Goal: Transaction & Acquisition: Purchase product/service

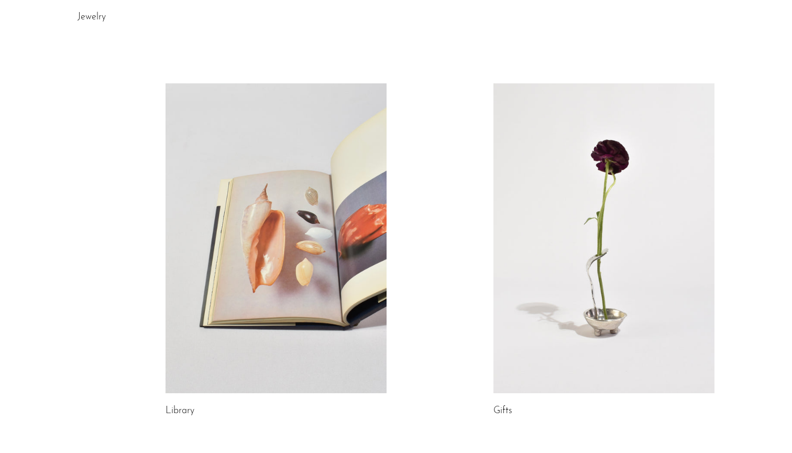
scroll to position [466, 0]
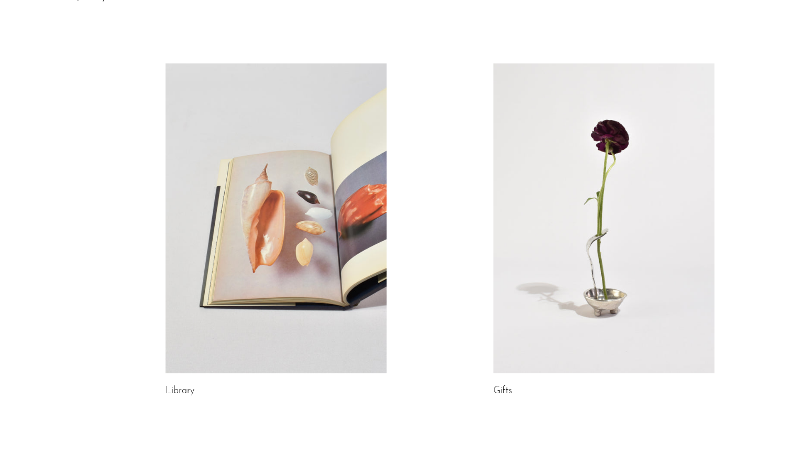
click at [587, 283] on link at bounding box center [603, 218] width 221 height 310
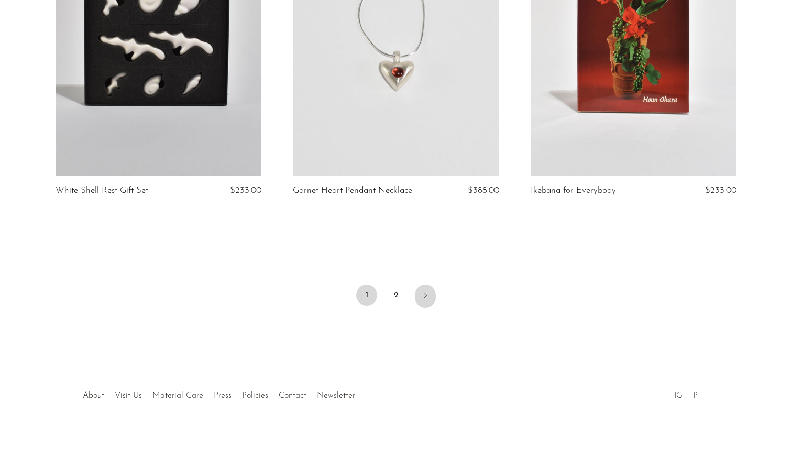
scroll to position [3923, 0]
click at [400, 285] on link "2" at bounding box center [396, 295] width 21 height 21
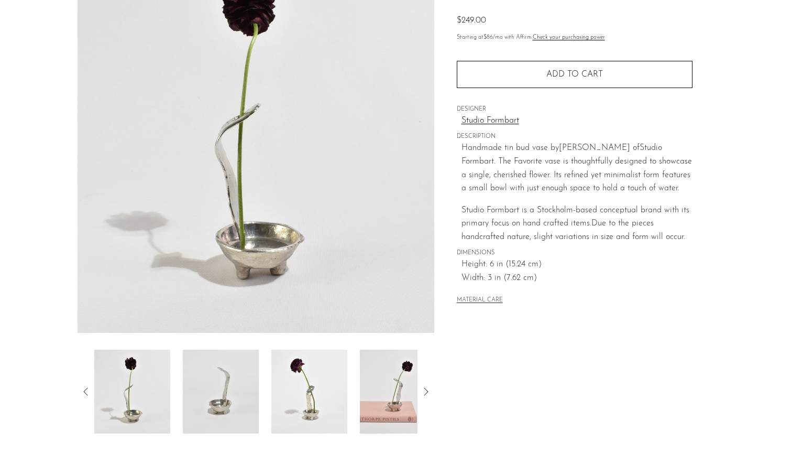
scroll to position [122, 0]
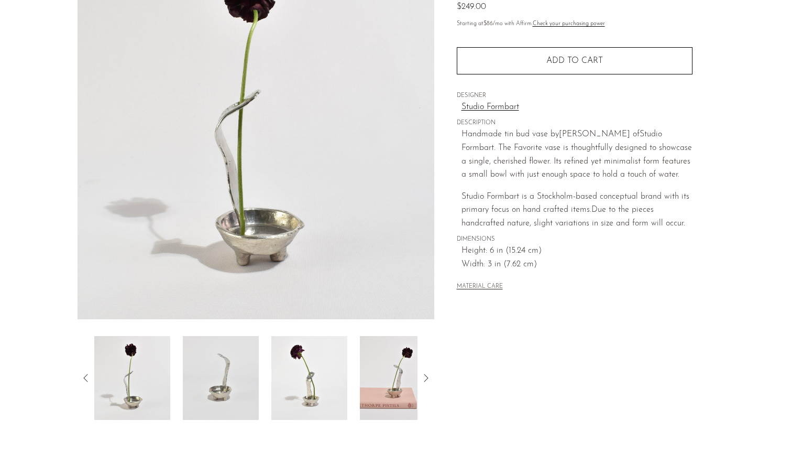
click at [211, 370] on img at bounding box center [221, 378] width 76 height 84
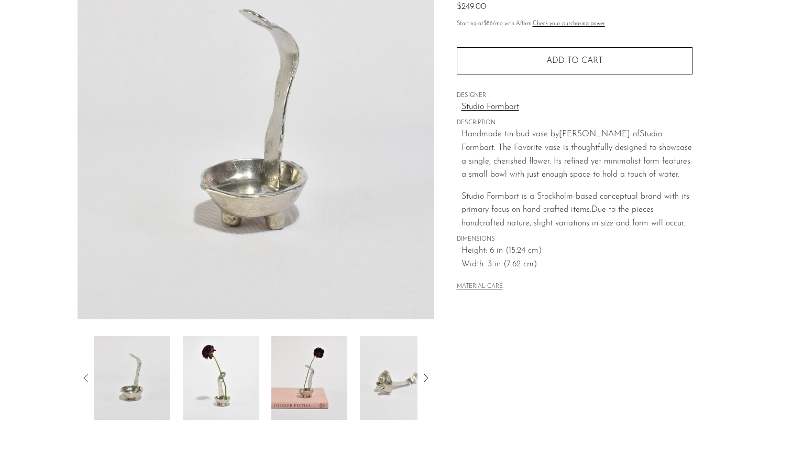
click at [237, 388] on img at bounding box center [221, 378] width 76 height 84
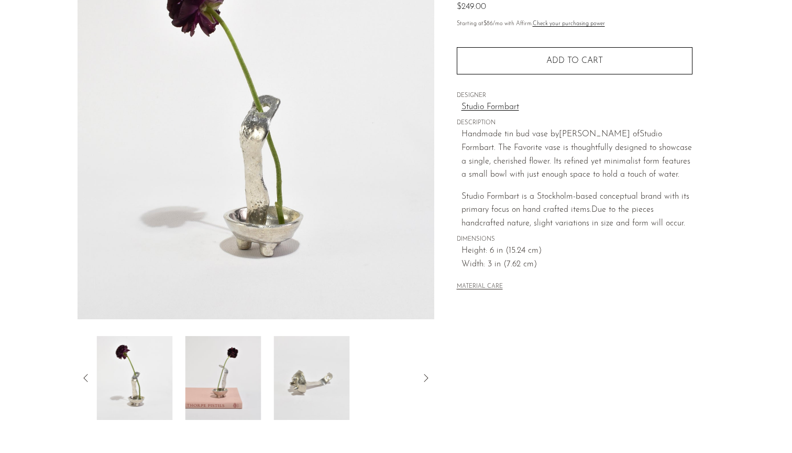
click at [237, 388] on img at bounding box center [223, 378] width 76 height 84
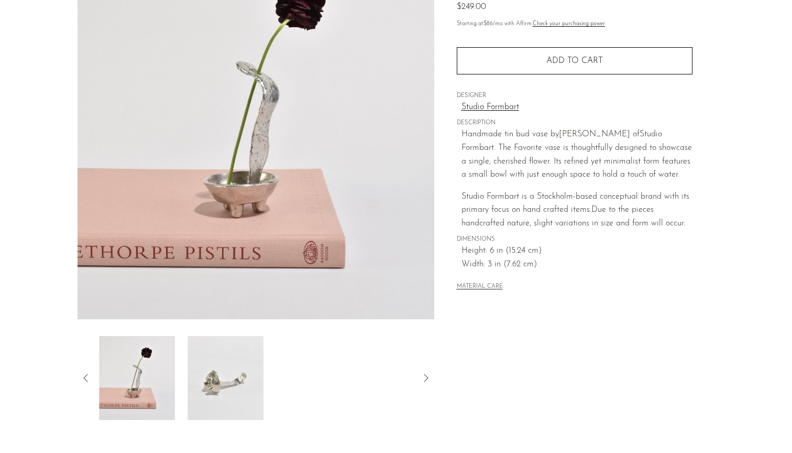
click at [238, 388] on img at bounding box center [226, 378] width 76 height 84
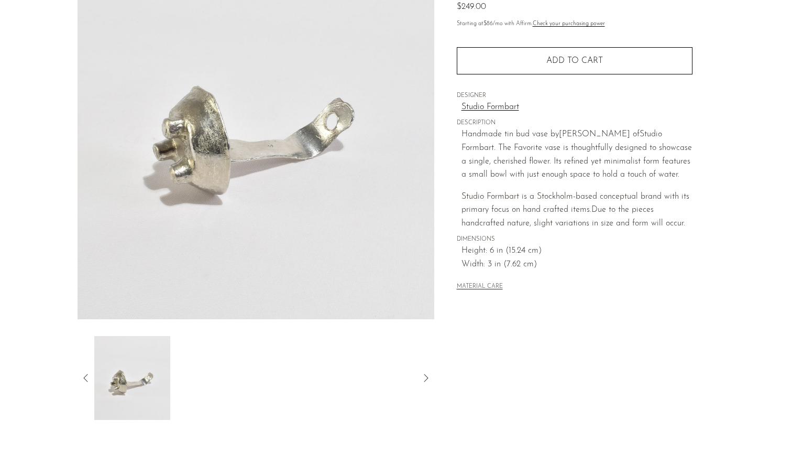
click at [87, 372] on icon at bounding box center [86, 377] width 13 height 13
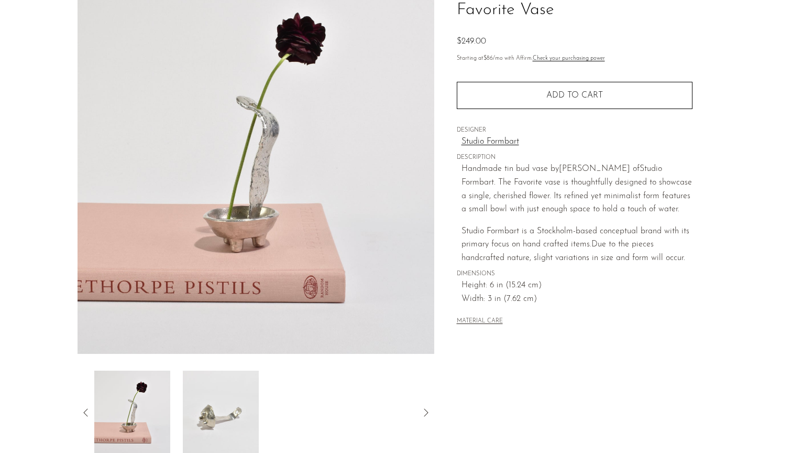
scroll to position [67, 0]
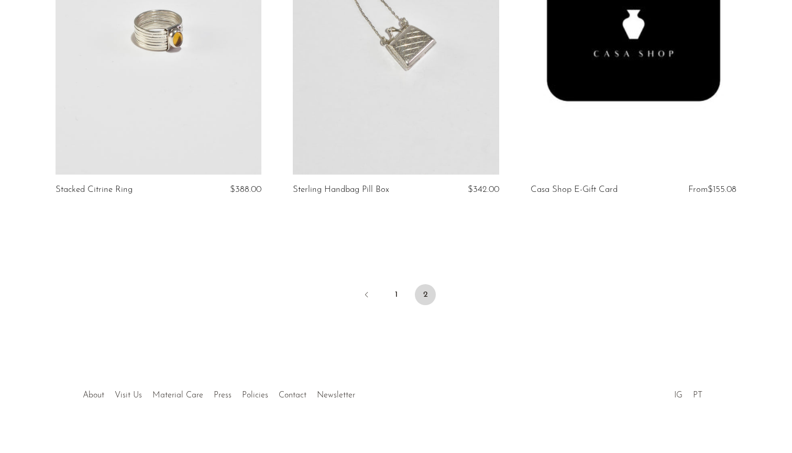
scroll to position [3569, 0]
